Goal: Navigation & Orientation: Find specific page/section

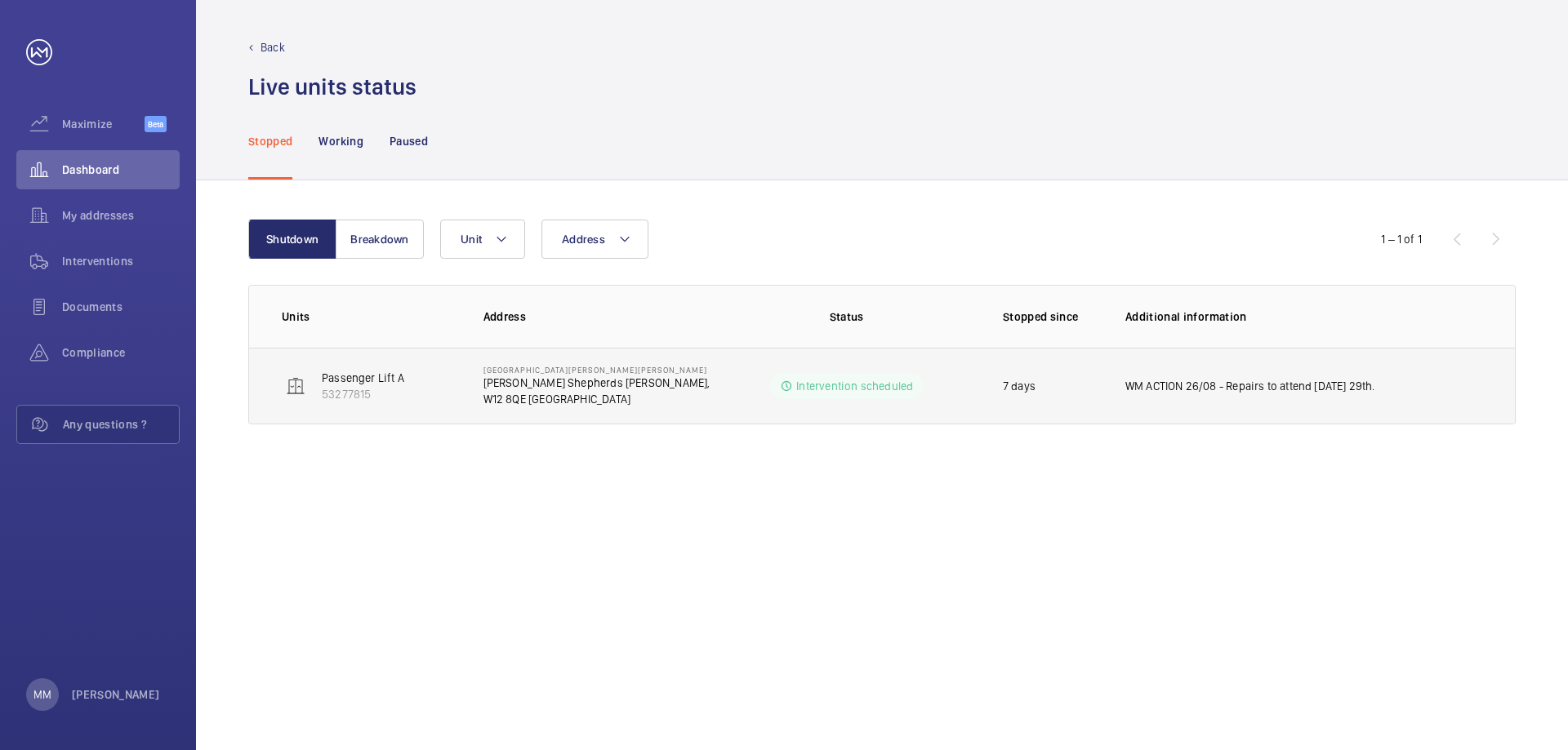
click at [1260, 387] on p "WM ACTION 26/08 - Repairs to attend [DATE] 29th." at bounding box center [1250, 386] width 250 height 16
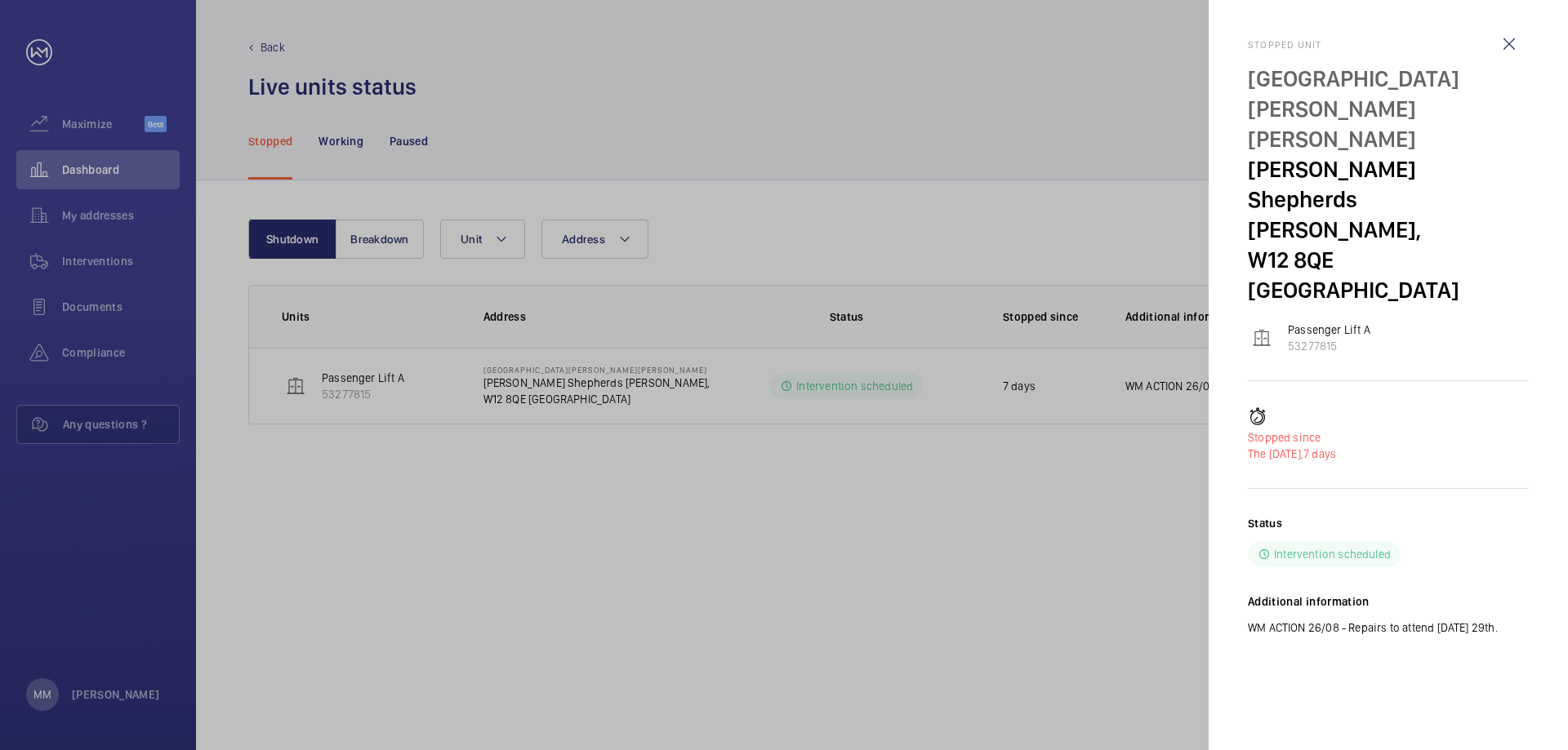
click at [800, 626] on div at bounding box center [784, 375] width 1568 height 750
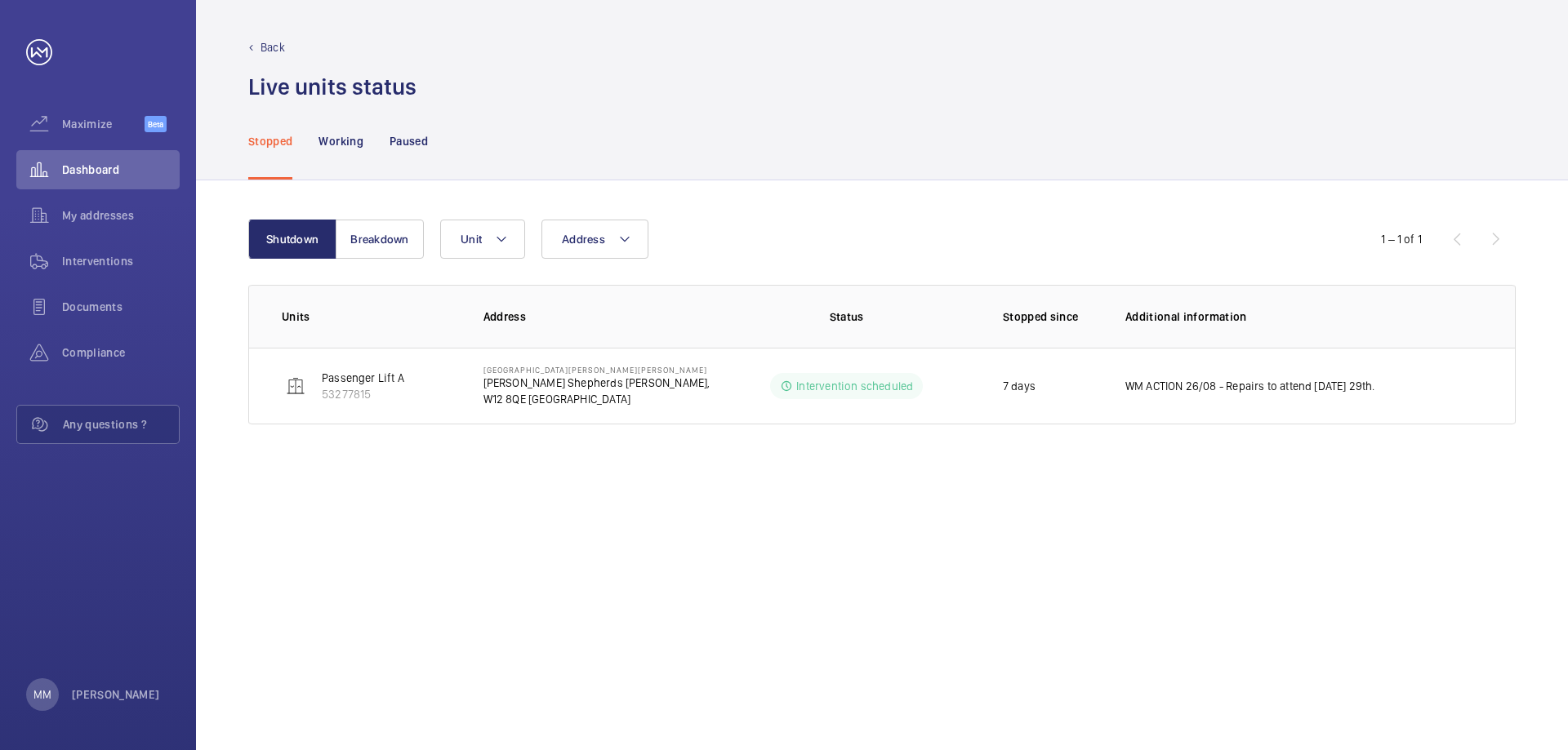
click at [899, 585] on div "Shutdown Breakdown Address Unit 1 – 1 of 1 Units Address Status Stopped since A…" at bounding box center [882, 466] width 1372 height 570
click at [1125, 139] on div "Stopped Working Paused" at bounding box center [882, 141] width 1268 height 77
click at [1226, 322] on p "Additional information" at bounding box center [1303, 317] width 357 height 16
click at [760, 591] on div "Shutdown Breakdown Address Unit 1 – 1 of 1 Units Address Status Stopped since A…" at bounding box center [882, 466] width 1372 height 570
drag, startPoint x: 83, startPoint y: 168, endPoint x: 116, endPoint y: 168, distance: 33.0
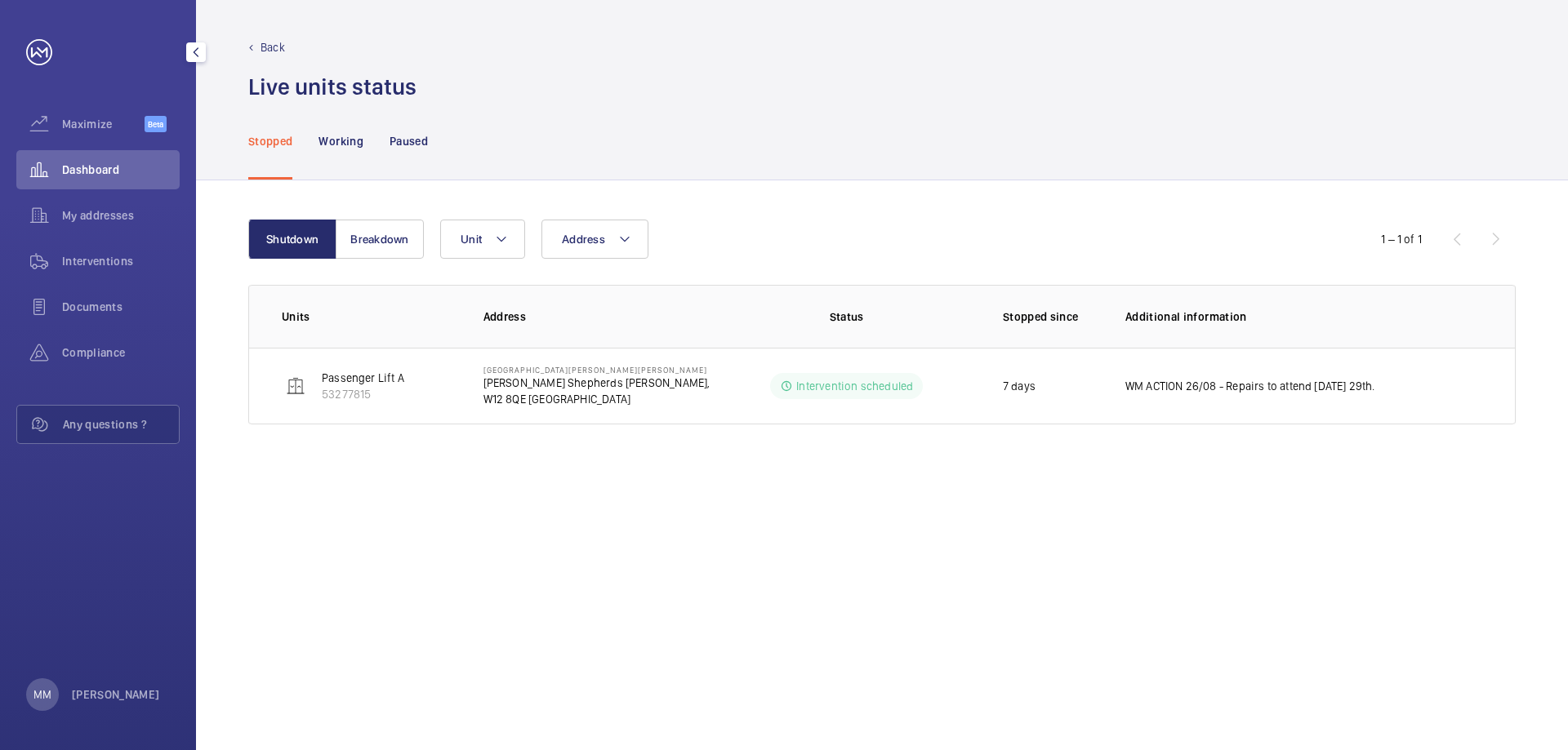
click at [83, 168] on span "Dashboard" at bounding box center [121, 170] width 118 height 16
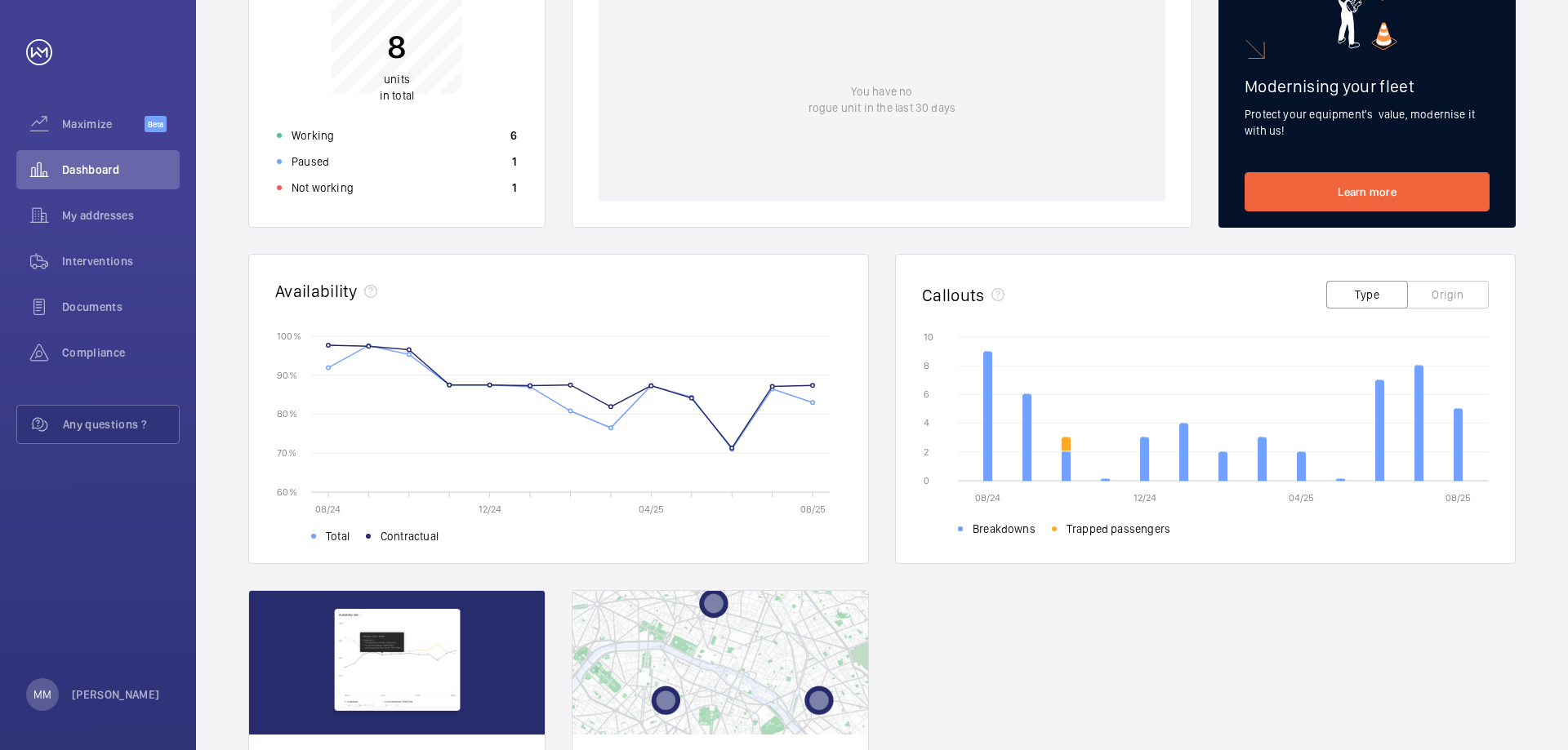
scroll to position [327, 0]
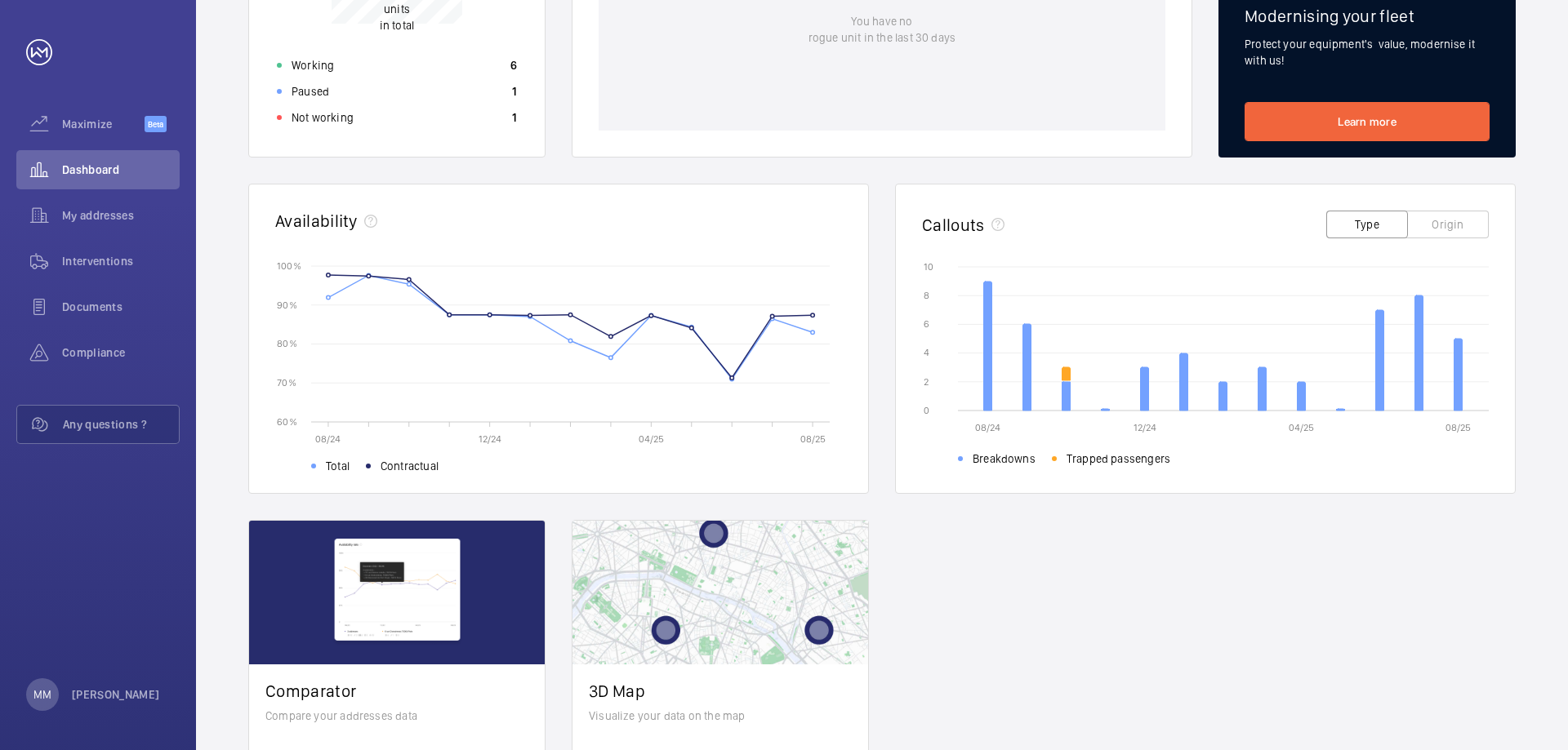
click at [978, 242] on wm-front-card-header "Callouts Type Origin" at bounding box center [1205, 219] width 619 height 70
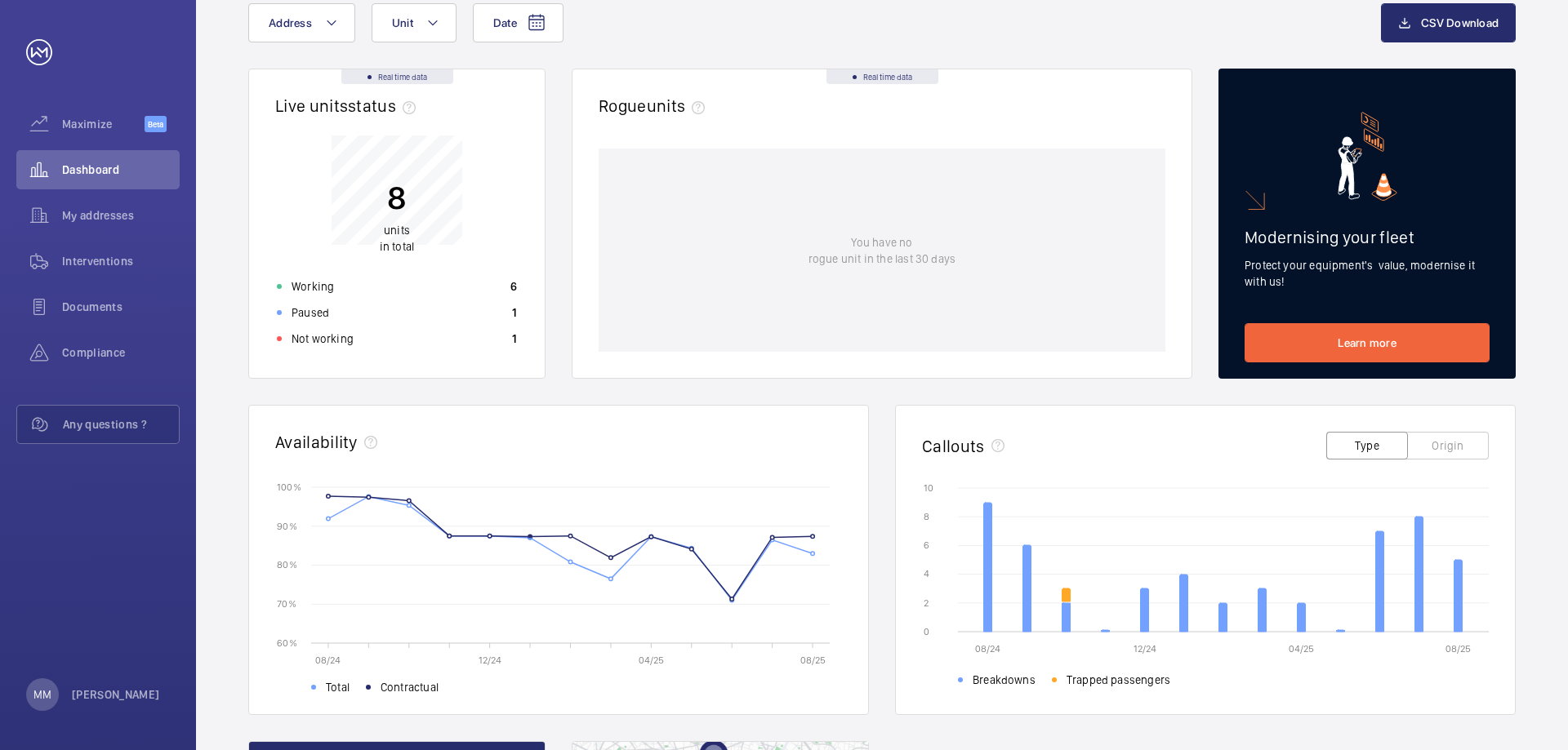
scroll to position [0, 0]
